Goal: Task Accomplishment & Management: Complete application form

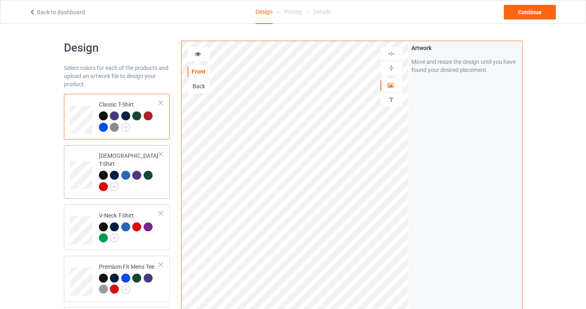
click at [162, 153] on div at bounding box center [161, 154] width 6 height 6
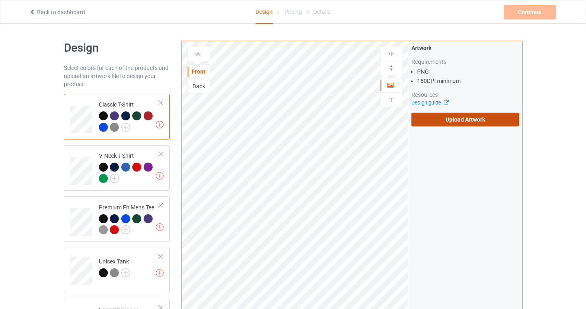
click at [452, 120] on label "Upload Artwork" at bounding box center [465, 120] width 108 height 14
click at [0, 0] on input "Upload Artwork" at bounding box center [0, 0] width 0 height 0
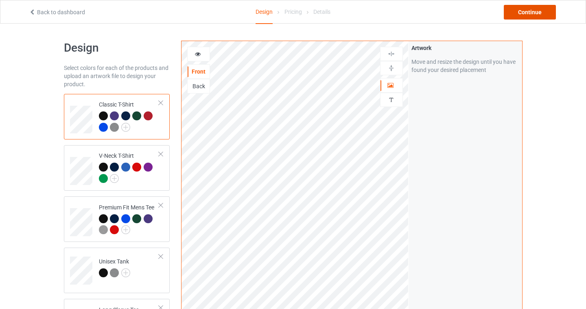
click at [527, 7] on div "Continue" at bounding box center [530, 12] width 52 height 15
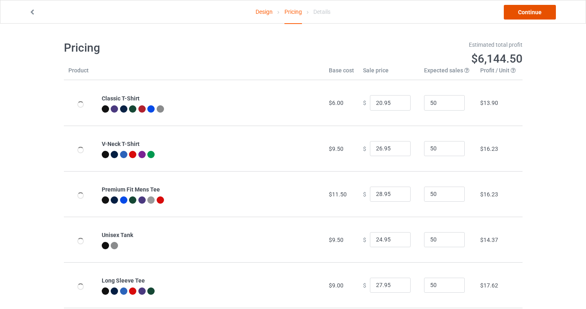
click at [543, 12] on link "Continue" at bounding box center [530, 12] width 52 height 15
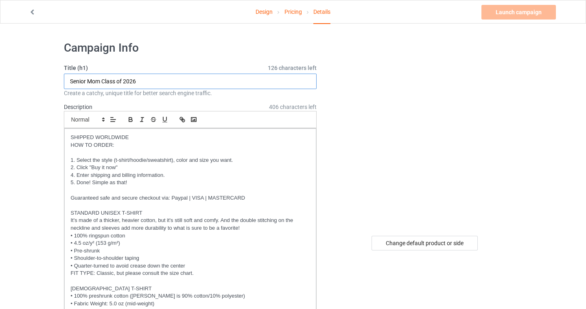
click at [93, 76] on input "Senior Mom Class of 2026" at bounding box center [190, 81] width 253 height 15
click at [94, 82] on input "Senior Mom Class of 2026" at bounding box center [190, 81] width 253 height 15
type input "Senior Dad Class of 2026"
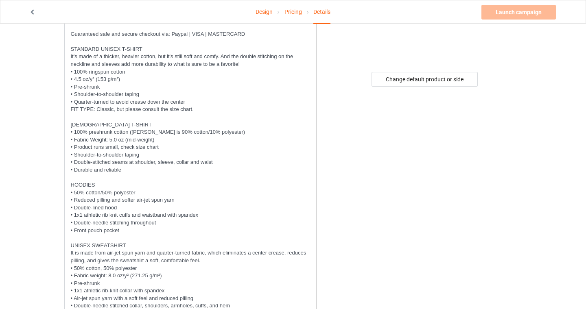
scroll to position [383, 0]
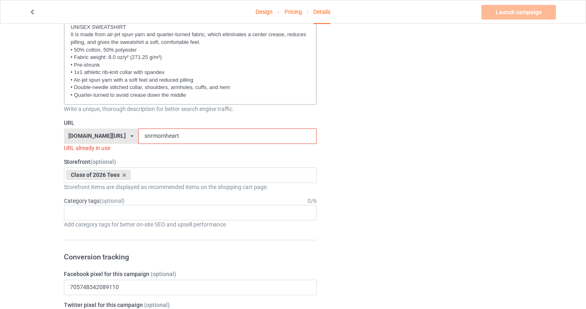
drag, startPoint x: 184, startPoint y: 136, endPoint x: 144, endPoint y: 138, distance: 40.3
click at [143, 138] on input "snrmomheart" at bounding box center [227, 136] width 178 height 15
click at [7, 177] on div "Design Pricing Details Launch campaign Invalid campaign URL Campaign Info Title…" at bounding box center [293, 288] width 586 height 1295
click at [154, 136] on input "snrdad" at bounding box center [227, 136] width 178 height 15
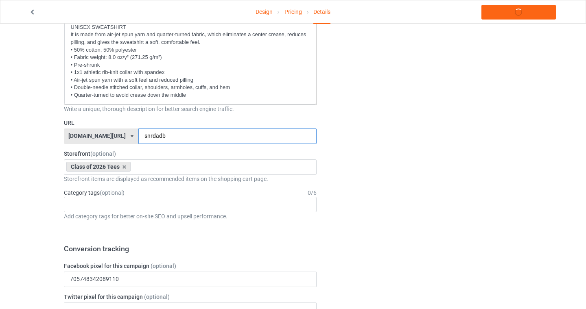
type input "snrdadb"
click at [3, 154] on div "Design Pricing Details Launch campaign Campaign Info Title (h1) 126 characters …" at bounding box center [293, 284] width 586 height 1287
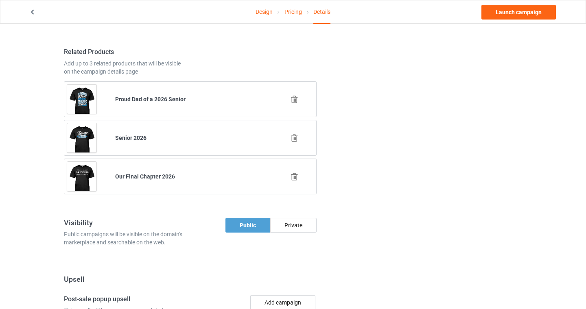
scroll to position [781, 0]
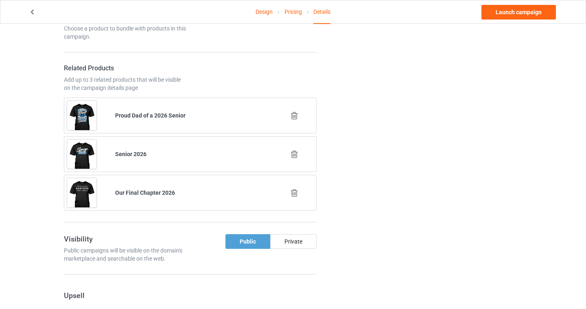
click at [295, 114] on icon at bounding box center [294, 116] width 10 height 9
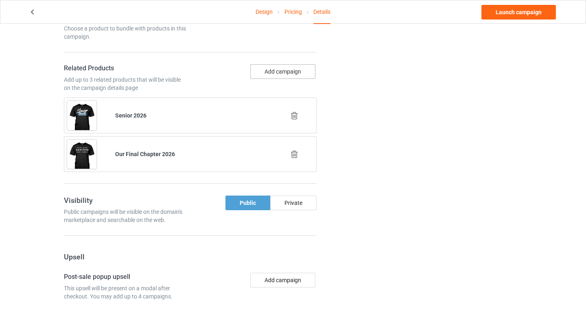
click at [280, 71] on button "Add campaign" at bounding box center [282, 71] width 65 height 15
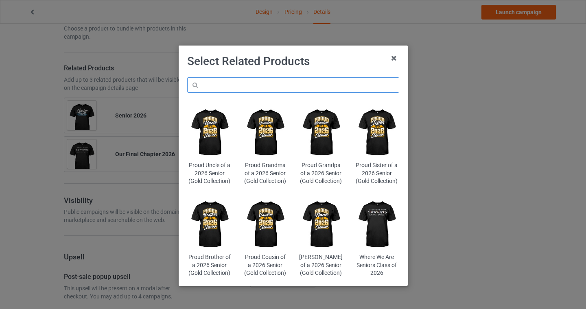
click at [246, 88] on input "text" at bounding box center [293, 84] width 212 height 15
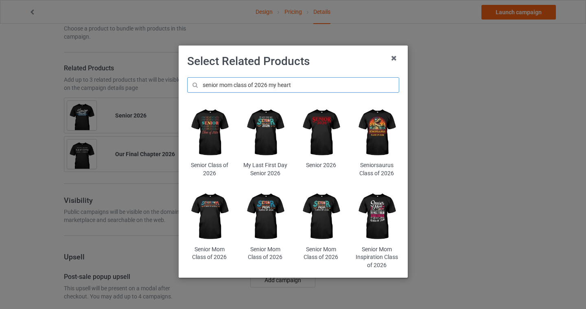
type input "senior mom class of 2026 my heart"
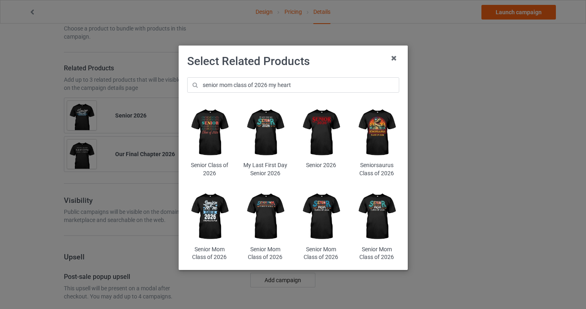
click at [213, 206] on img at bounding box center [209, 216] width 44 height 55
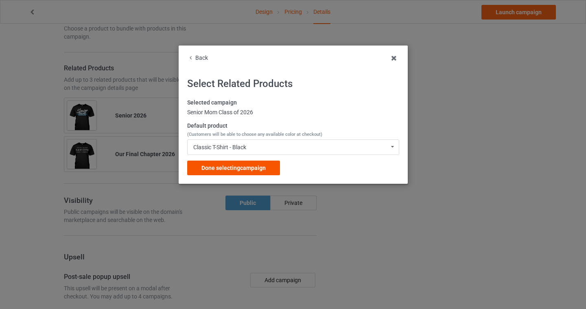
click at [258, 169] on span "Done selecting campaign" at bounding box center [233, 168] width 64 height 7
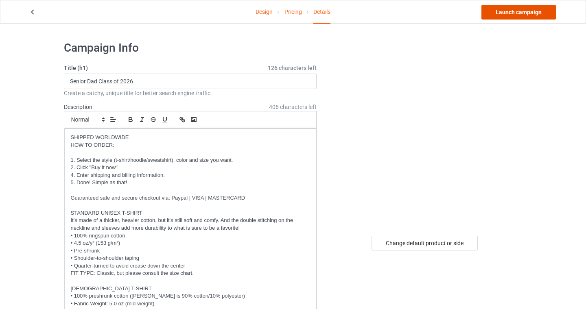
click at [518, 11] on link "Launch campaign" at bounding box center [518, 12] width 74 height 15
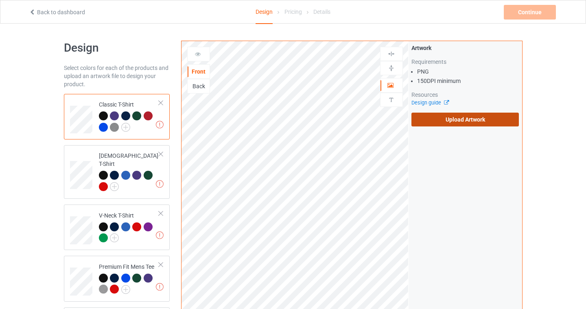
click at [486, 121] on label "Upload Artwork" at bounding box center [465, 120] width 108 height 14
click at [0, 0] on input "Upload Artwork" at bounding box center [0, 0] width 0 height 0
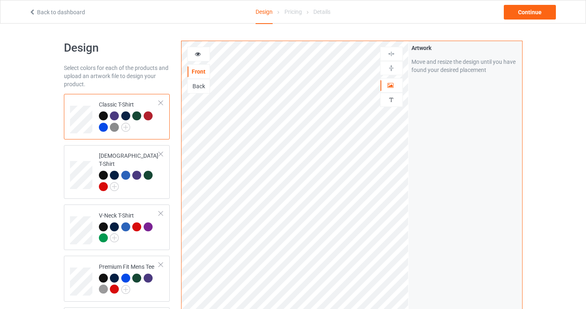
click at [128, 120] on div at bounding box center [126, 117] width 11 height 11
click at [127, 127] on img at bounding box center [125, 127] width 9 height 9
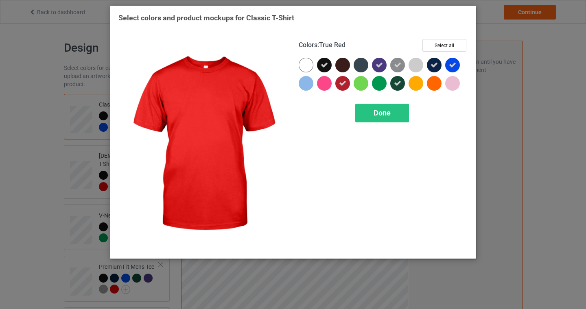
click at [343, 83] on icon at bounding box center [342, 83] width 7 height 7
click at [382, 115] on span "Done" at bounding box center [382, 113] width 17 height 9
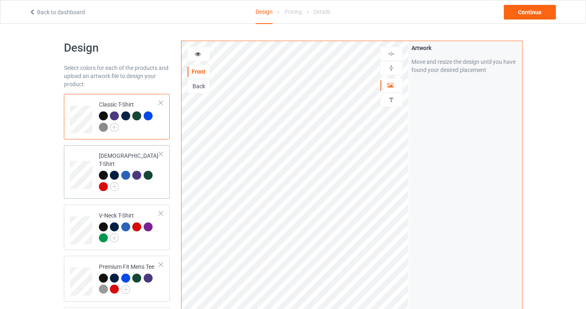
click at [116, 184] on div at bounding box center [129, 182] width 61 height 22
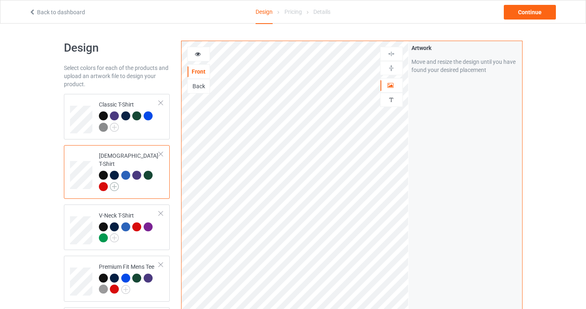
click at [116, 182] on img at bounding box center [114, 186] width 9 height 9
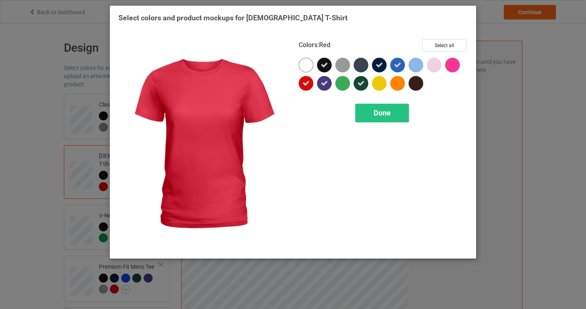
click at [303, 86] on icon at bounding box center [305, 83] width 7 height 7
click at [378, 117] on div "Done" at bounding box center [382, 113] width 54 height 19
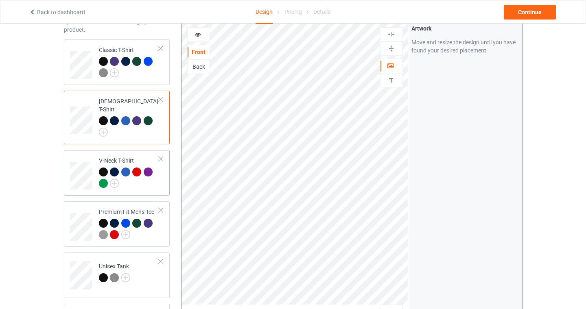
scroll to position [63, 0]
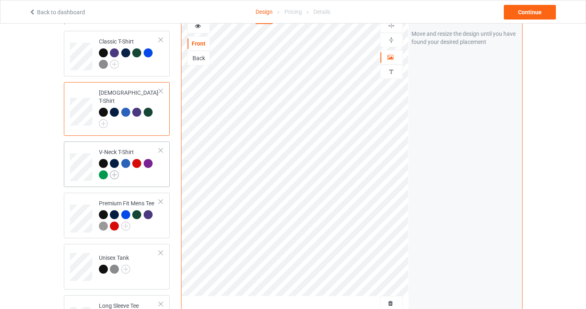
click at [115, 171] on img at bounding box center [114, 175] width 9 height 9
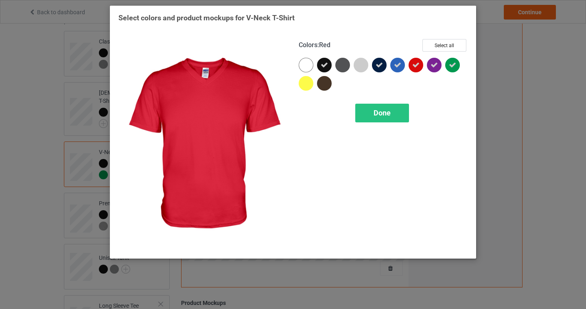
click at [414, 67] on icon at bounding box center [415, 64] width 7 height 7
click at [394, 116] on div "Done" at bounding box center [382, 113] width 54 height 19
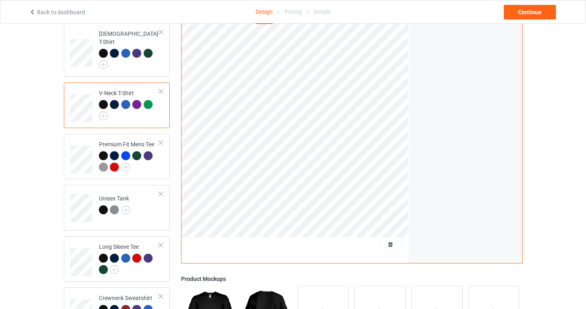
scroll to position [123, 0]
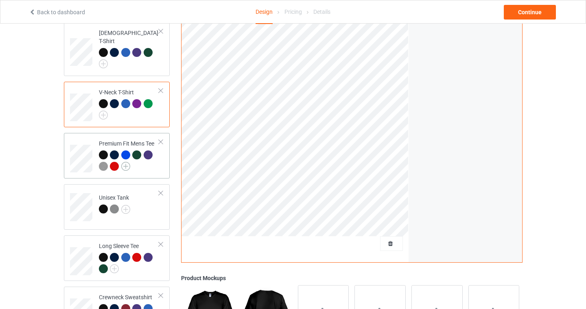
click at [129, 162] on img at bounding box center [125, 166] width 9 height 9
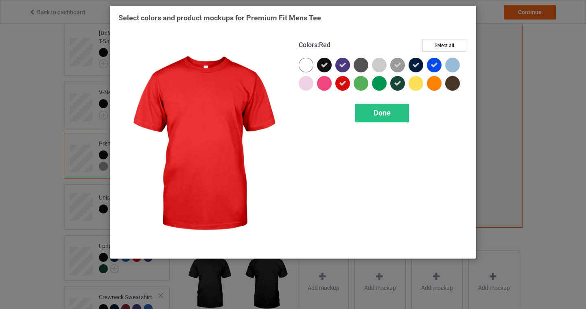
click at [345, 84] on icon at bounding box center [342, 83] width 7 height 7
click at [370, 113] on div "Done" at bounding box center [382, 113] width 54 height 19
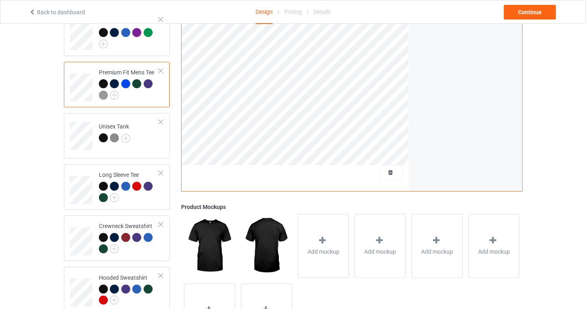
scroll to position [225, 0]
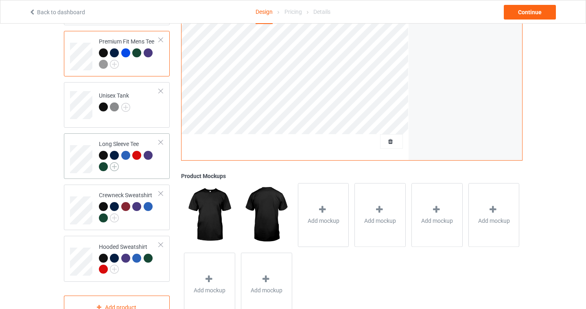
click at [114, 162] on img at bounding box center [114, 166] width 9 height 9
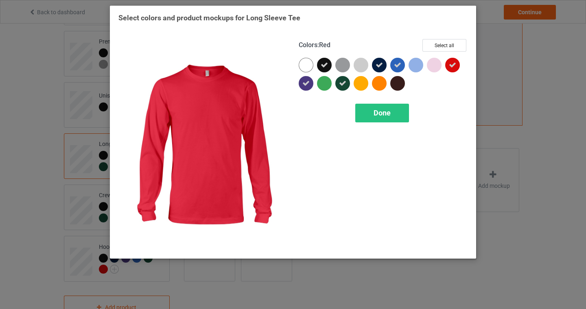
click at [455, 66] on icon at bounding box center [452, 64] width 7 height 7
click at [381, 112] on span "Done" at bounding box center [382, 113] width 17 height 9
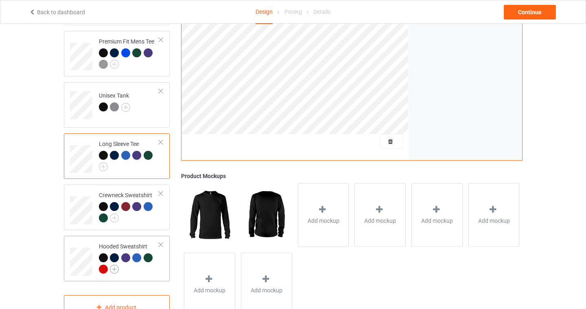
click at [114, 265] on img at bounding box center [114, 269] width 9 height 9
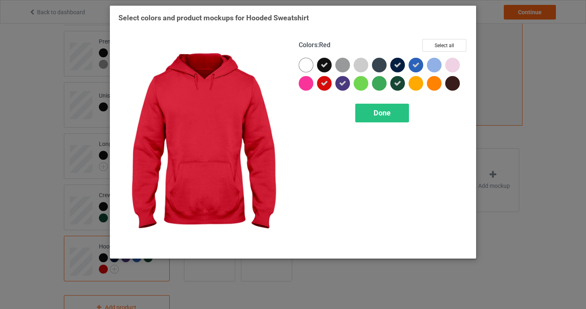
click at [326, 84] on icon at bounding box center [324, 83] width 7 height 7
click at [395, 116] on div "Done" at bounding box center [382, 113] width 54 height 19
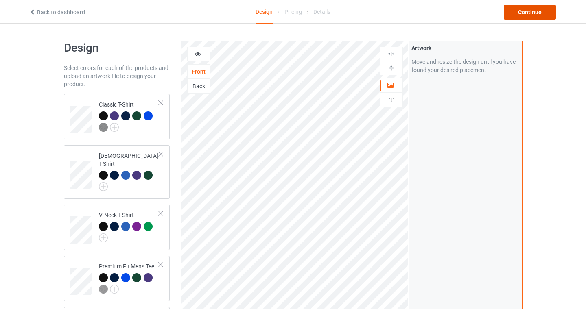
click at [528, 11] on div "Continue" at bounding box center [530, 12] width 52 height 15
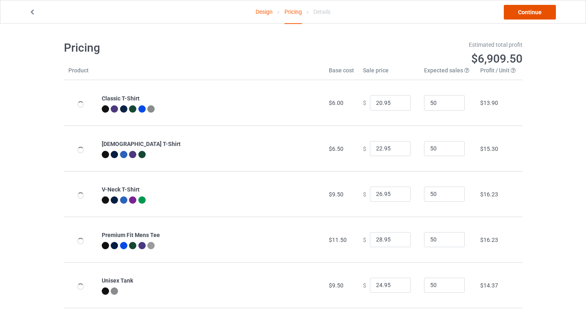
click at [537, 11] on link "Continue" at bounding box center [530, 12] width 52 height 15
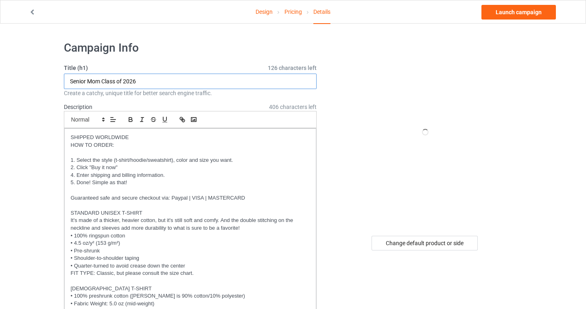
click at [144, 81] on input "Senior Mom Class of 2026" at bounding box center [190, 81] width 253 height 15
type input "Senior Mom Class of 2026 (Red)"
click at [186, 46] on h1 "Campaign Info" at bounding box center [190, 48] width 253 height 15
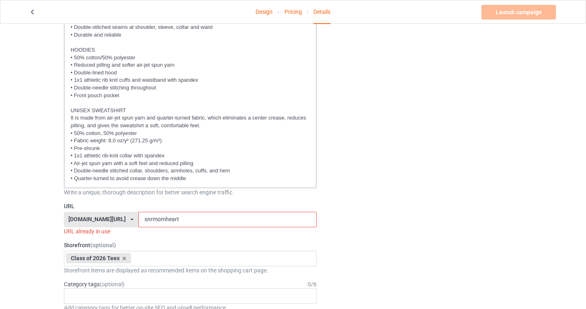
scroll to position [387, 0]
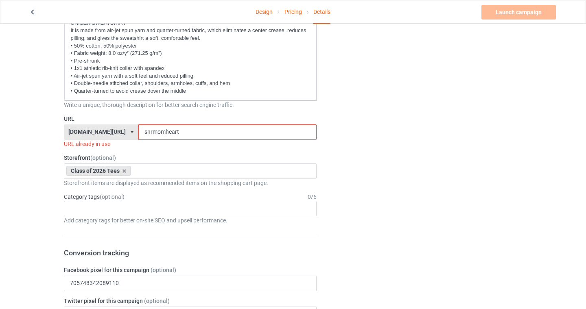
drag, startPoint x: 177, startPoint y: 132, endPoint x: 156, endPoint y: 132, distance: 20.8
click at [156, 132] on input "snrmomheart" at bounding box center [227, 132] width 178 height 15
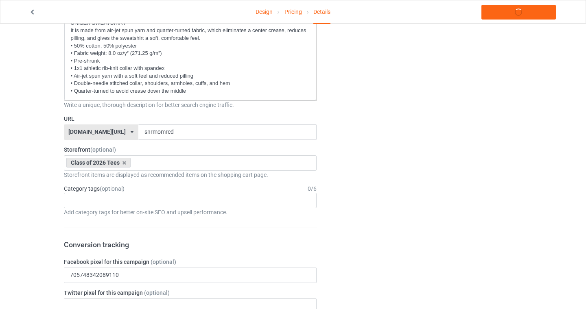
click at [56, 160] on div "Design Pricing Details Launch campaign Campaign Info Title (h1) 120 characters …" at bounding box center [293, 280] width 586 height 1287
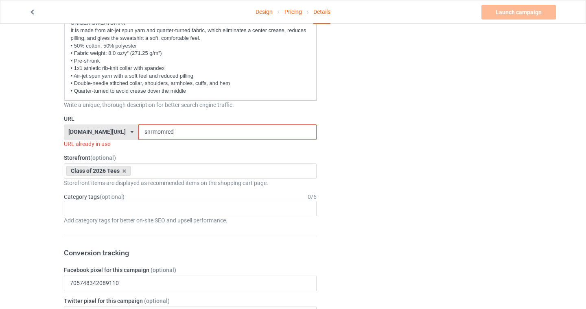
click at [159, 132] on input "snrmomred" at bounding box center [227, 132] width 178 height 15
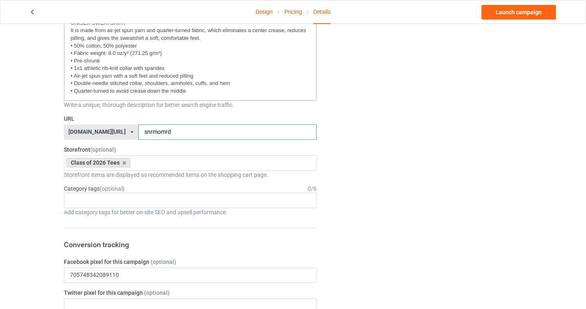
type input "snrmomrd"
click at [2, 199] on div "Design Pricing Details Launch campaign Campaign Info Title (h1) 120 characters …" at bounding box center [293, 280] width 586 height 1287
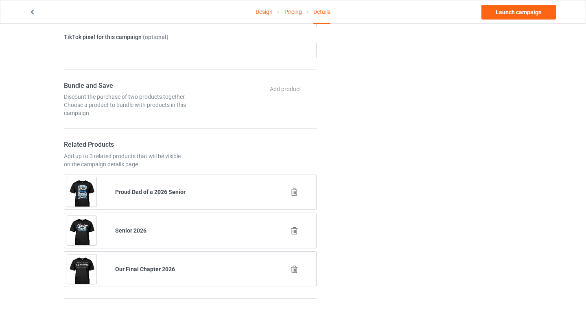
click at [293, 190] on icon at bounding box center [294, 192] width 10 height 9
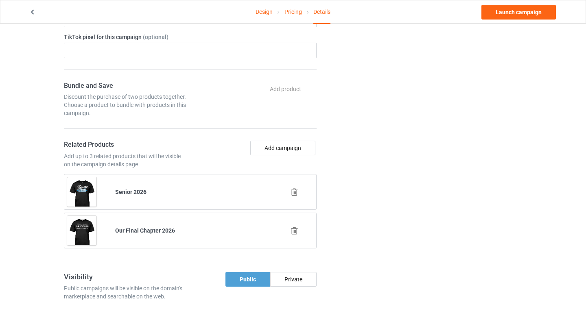
click at [296, 193] on icon at bounding box center [294, 192] width 10 height 9
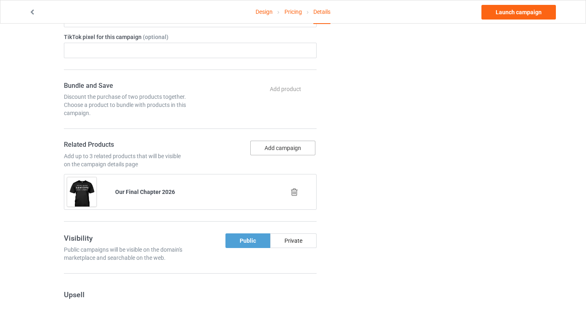
click at [288, 146] on button "Add campaign" at bounding box center [282, 148] width 65 height 15
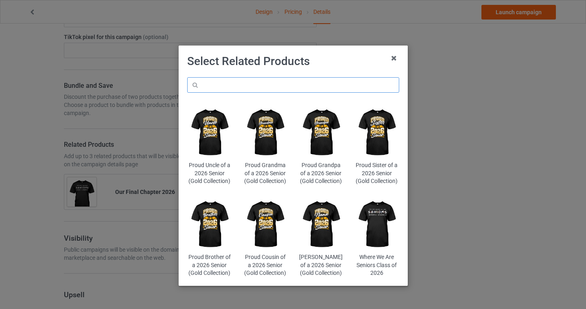
click at [245, 82] on input "text" at bounding box center [293, 84] width 212 height 15
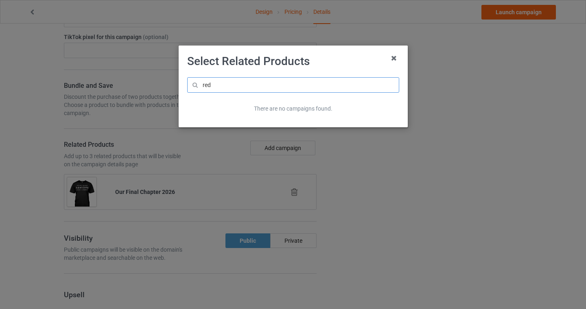
drag, startPoint x: 228, startPoint y: 83, endPoint x: 180, endPoint y: 79, distance: 48.6
click at [182, 79] on div "red There are no campaigns found." at bounding box center [293, 98] width 223 height 53
type input "proud mom red"
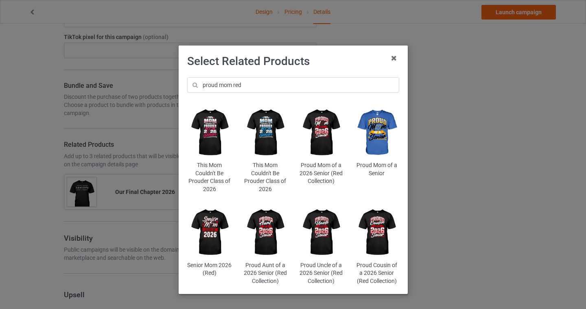
click at [321, 141] on img at bounding box center [321, 132] width 44 height 55
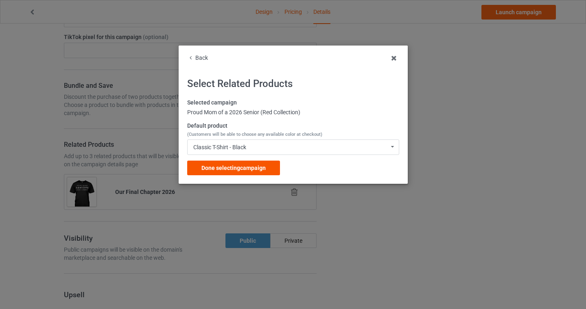
click at [262, 170] on span "Done selecting campaign" at bounding box center [233, 168] width 64 height 7
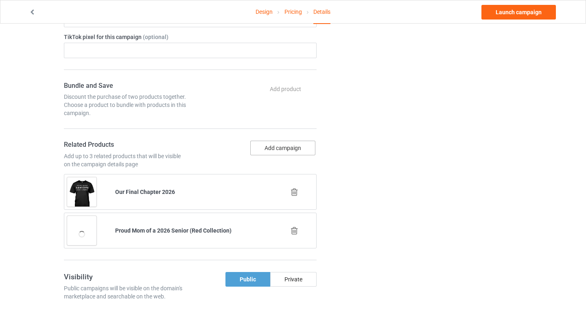
click at [280, 147] on button "Add campaign" at bounding box center [282, 148] width 65 height 15
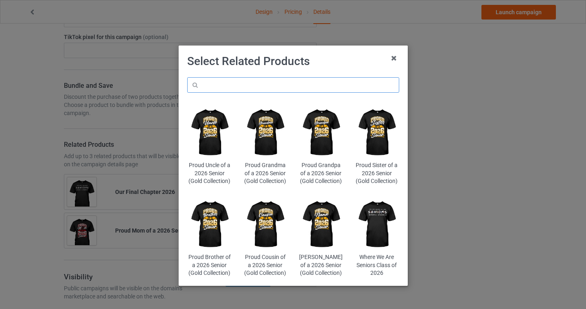
click at [243, 80] on input "text" at bounding box center [293, 84] width 212 height 15
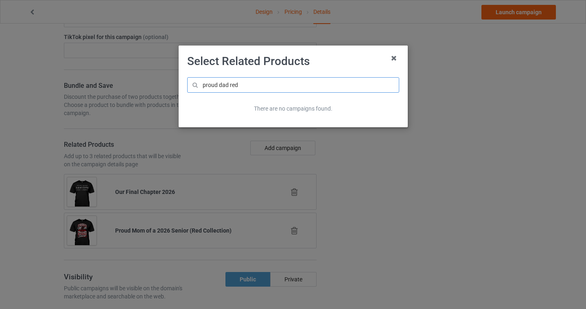
type input "proud dad red"
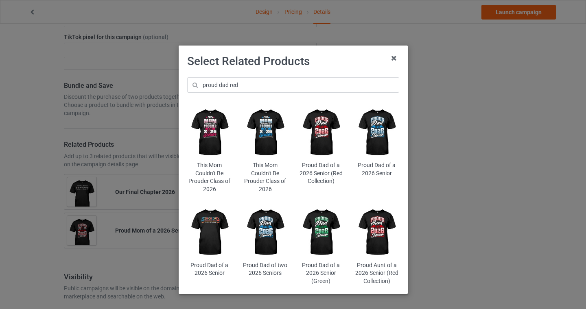
click at [329, 125] on img at bounding box center [321, 132] width 44 height 55
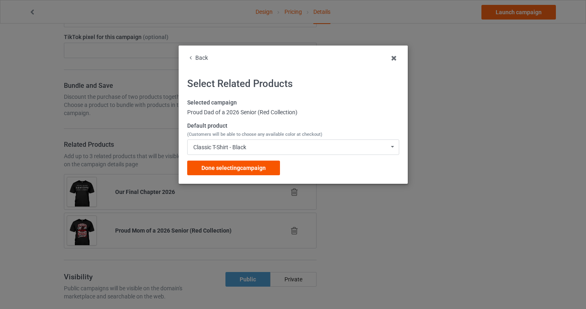
click at [248, 165] on span "Done selecting campaign" at bounding box center [233, 168] width 64 height 7
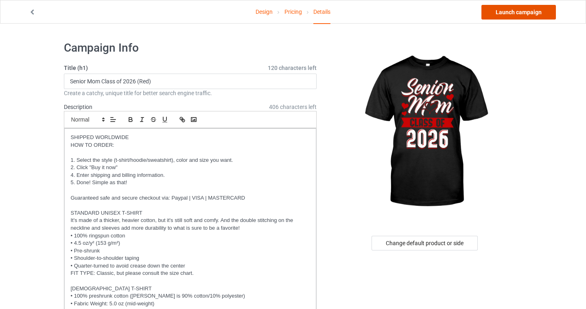
click at [529, 12] on link "Launch campaign" at bounding box center [518, 12] width 74 height 15
